Goal: Task Accomplishment & Management: Manage account settings

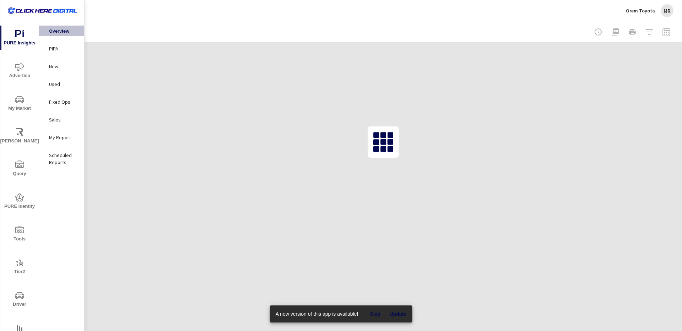
click at [663, 13] on div "MR" at bounding box center [667, 10] width 13 height 13
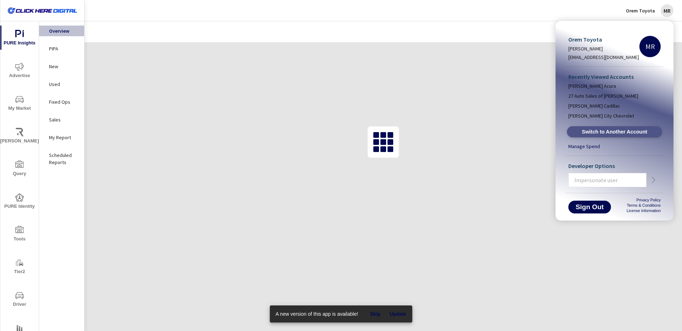
click at [592, 130] on span "Switch to Another Account" at bounding box center [614, 132] width 87 height 7
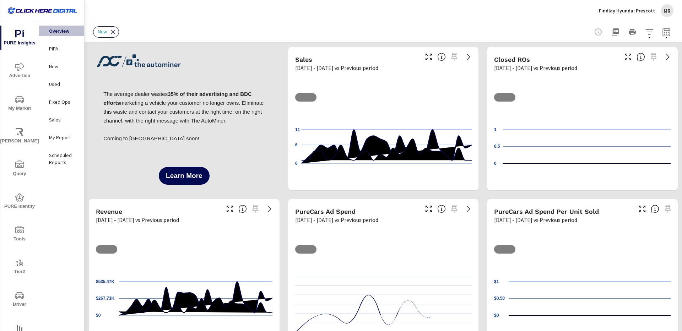
click at [665, 16] on div "MR" at bounding box center [667, 10] width 13 height 13
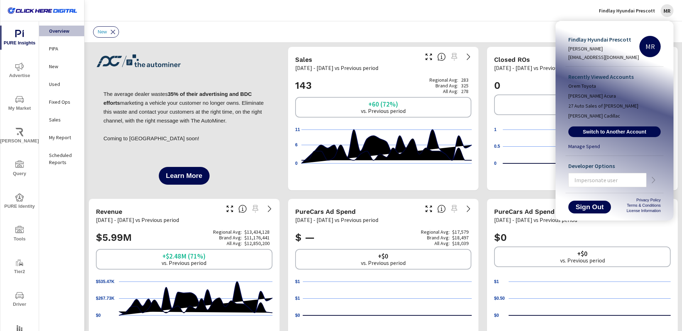
click at [598, 180] on input "text" at bounding box center [607, 180] width 77 height 18
paste input "greg@clickheredigital.com"
type input "greg@clickheredigital.com"
click at [652, 181] on icon "button" at bounding box center [653, 180] width 9 height 9
